Goal: Book appointment/travel/reservation

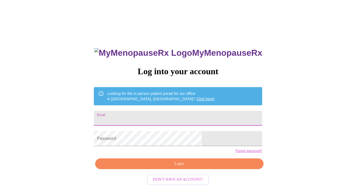
click at [156, 116] on input "Email" at bounding box center [178, 118] width 168 height 15
click at [168, 120] on input "[DEMOGRAPHIC_DATA][PERSON_NAME]" at bounding box center [178, 118] width 168 height 15
type input "k"
type input "[EMAIL_ADDRESS][DOMAIN_NAME]"
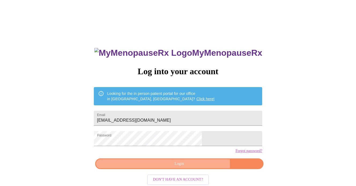
click at [193, 167] on span "Login" at bounding box center [179, 164] width 156 height 7
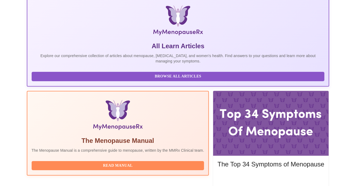
scroll to position [135, 0]
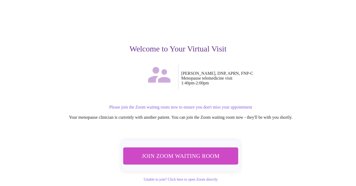
scroll to position [38, 0]
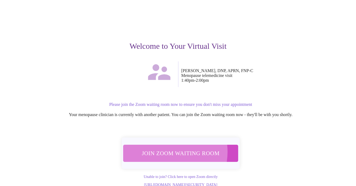
click at [164, 148] on span "Join Zoom Waiting Room" at bounding box center [181, 153] width 103 height 10
click at [173, 148] on span "Join Zoom Waiting Room" at bounding box center [181, 153] width 102 height 10
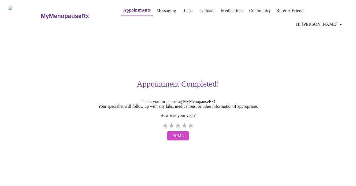
scroll to position [0, 0]
click at [158, 12] on link "Messaging" at bounding box center [167, 11] width 20 height 8
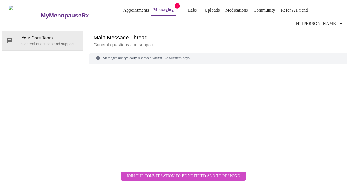
scroll to position [20, 0]
